Goal: Task Accomplishment & Management: Complete application form

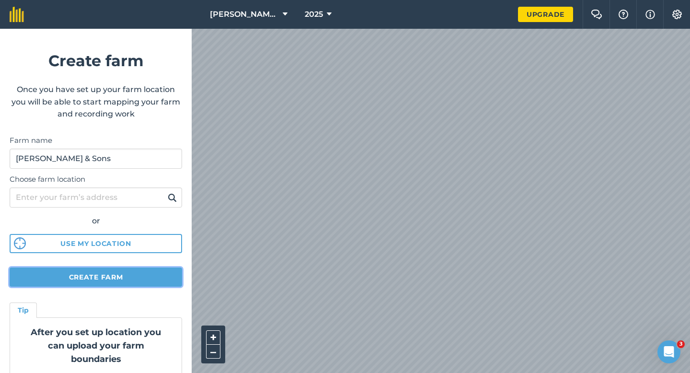
click at [127, 269] on button "Create farm" at bounding box center [96, 276] width 172 height 19
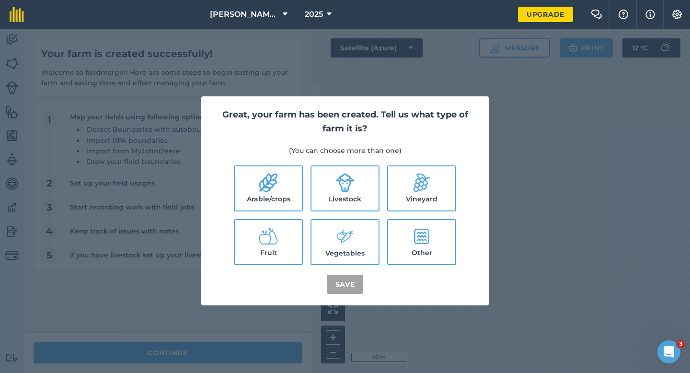
click at [276, 193] on label "Arable/crops" at bounding box center [268, 188] width 67 height 44
checkbox input "true"
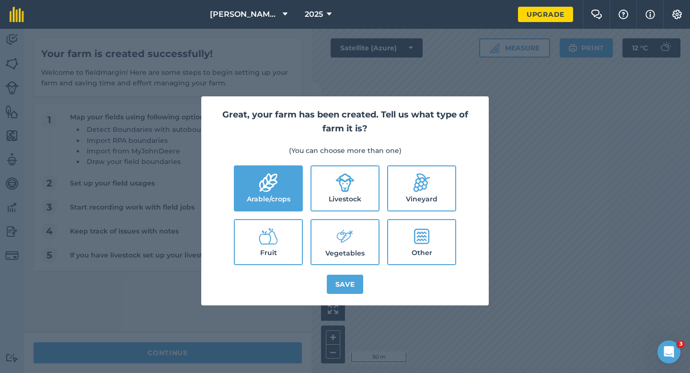
click at [340, 192] on icon at bounding box center [344, 182] width 19 height 19
checkbox input "true"
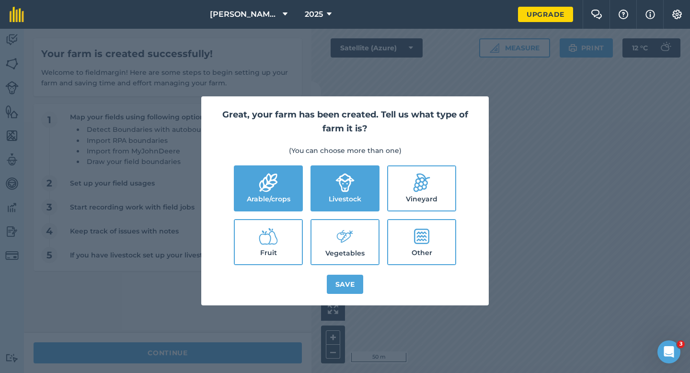
click at [340, 223] on label "Vegetables" at bounding box center [344, 242] width 67 height 44
checkbox input "true"
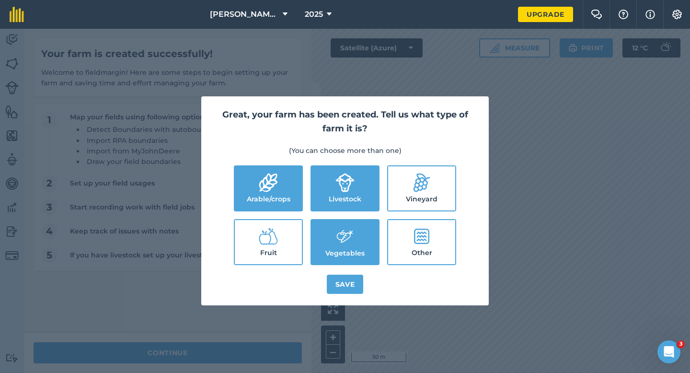
click at [345, 267] on div "Great, your farm has been created. Tell us what type of farm it is? (You can ch…" at bounding box center [344, 200] width 287 height 209
click at [345, 282] on button "Save" at bounding box center [345, 283] width 37 height 19
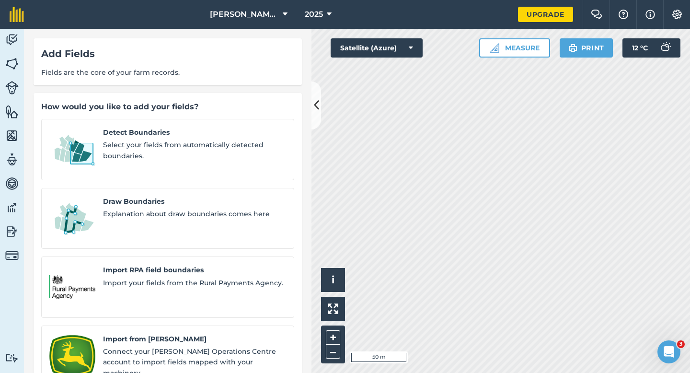
click at [100, 173] on div "Detect Boundaries Select your fields from automatically detected boundaries. Dr…" at bounding box center [167, 287] width 253 height 336
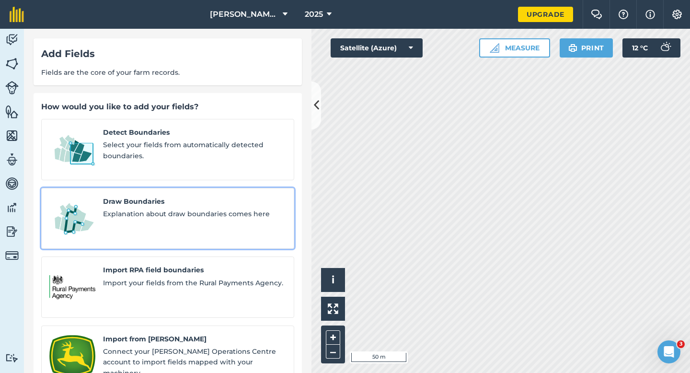
click at [100, 197] on link "Draw Boundaries Explanation about draw boundaries comes here" at bounding box center [167, 218] width 253 height 61
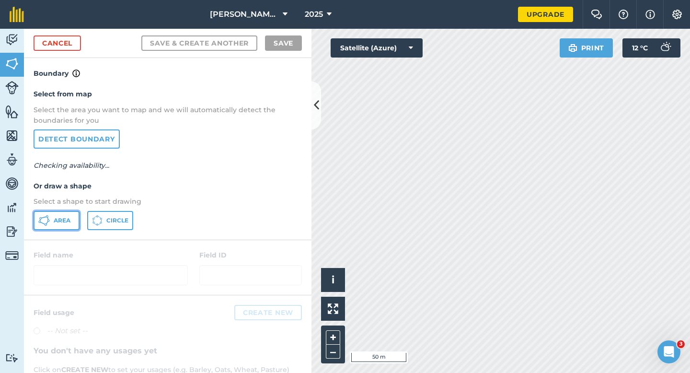
click at [46, 225] on icon at bounding box center [46, 224] width 2 height 2
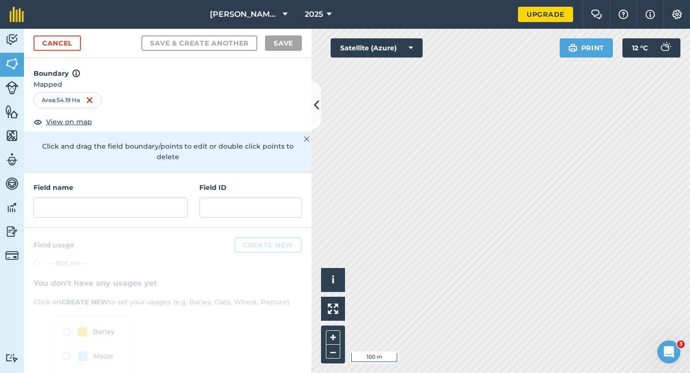
click at [453, 20] on div "[PERSON_NAME] & Sons 2025 Upgrade Farm Chat Help Info Settings Map printing is …" at bounding box center [345, 186] width 690 height 373
click at [61, 49] on link "Cancel" at bounding box center [57, 42] width 47 height 15
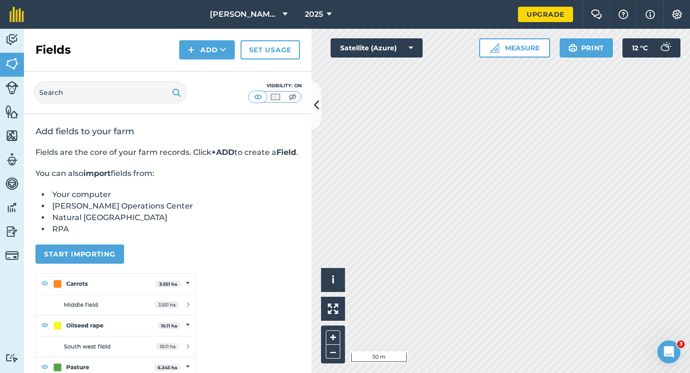
click at [481, 26] on div "[PERSON_NAME] & Sons 2025 Upgrade Farm Chat Help Info Settings Map printing is …" at bounding box center [345, 186] width 690 height 373
click at [517, 51] on button "Measure" at bounding box center [514, 47] width 71 height 19
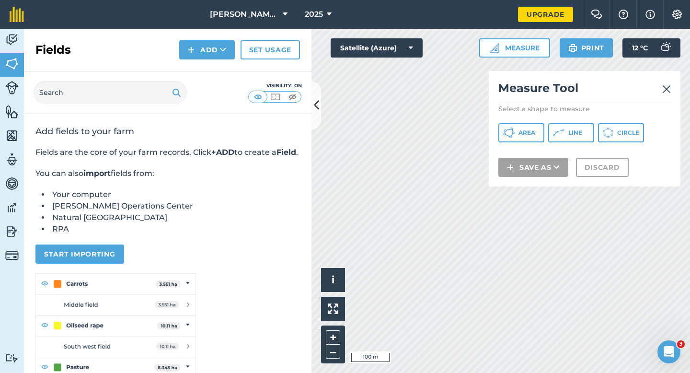
click at [522, 122] on div "Measure Tool Select a shape to measure Area Line Circle Save as Discard" at bounding box center [585, 128] width 192 height 115
click at [521, 132] on span "Area" at bounding box center [526, 133] width 17 height 8
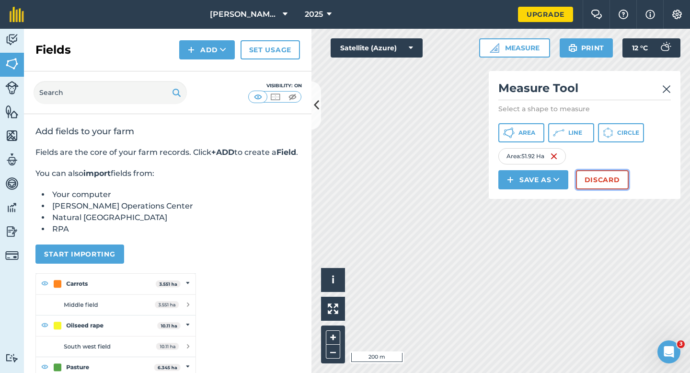
click at [605, 179] on button "Discard" at bounding box center [602, 179] width 53 height 19
